Goal: Register for event/course

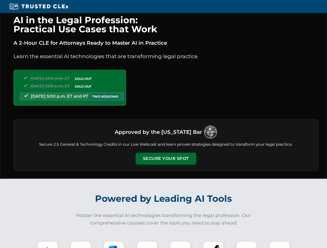
click at [166, 159] on button "Secure Your Spot" at bounding box center [166, 159] width 61 height 12
click at [48, 245] on img at bounding box center [47, 251] width 15 height 15
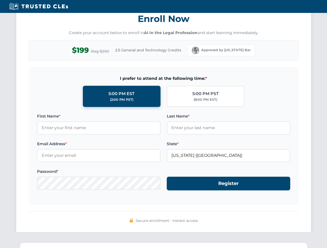
scroll to position [508, 0]
